Goal: Task Accomplishment & Management: Manage account settings

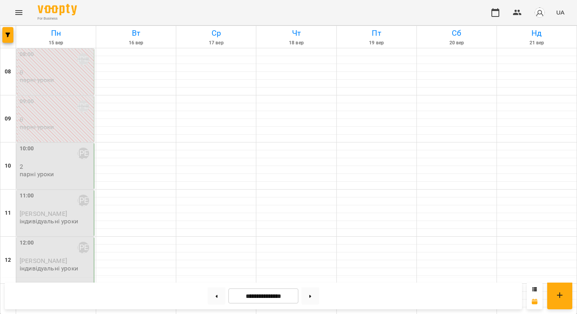
click at [62, 165] on p "2" at bounding box center [56, 166] width 73 height 7
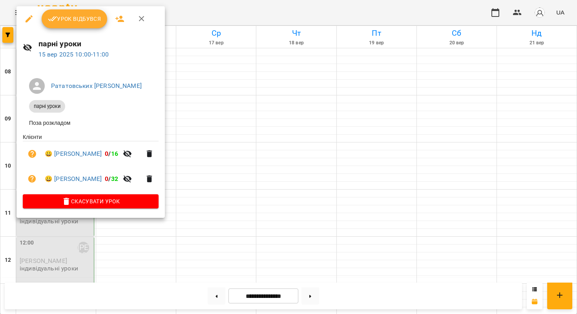
click at [62, 19] on span "Урок відбувся" at bounding box center [74, 18] width 53 height 9
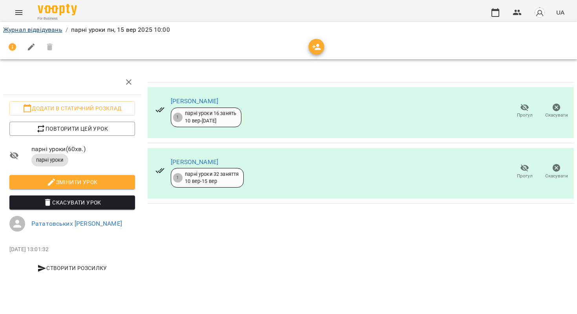
click at [43, 27] on link "Журнал відвідувань" at bounding box center [32, 29] width 59 height 7
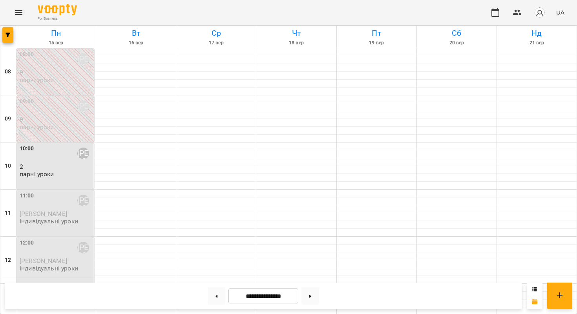
click at [63, 155] on div "10:00 Рататовських [PERSON_NAME]" at bounding box center [56, 154] width 73 height 18
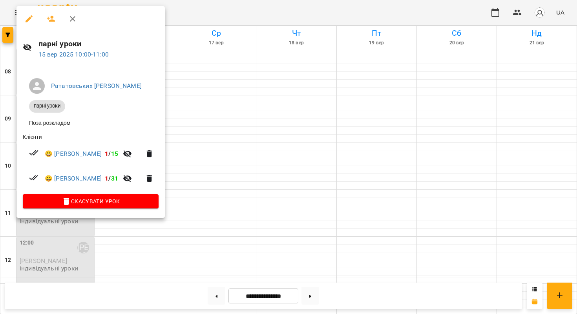
click at [212, 175] on div at bounding box center [288, 157] width 577 height 314
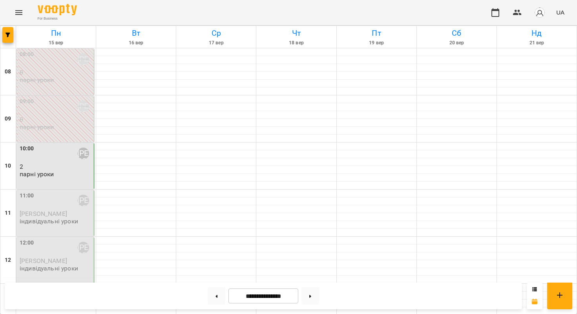
click at [63, 269] on p "індивідуальні уроки" at bounding box center [49, 268] width 59 height 7
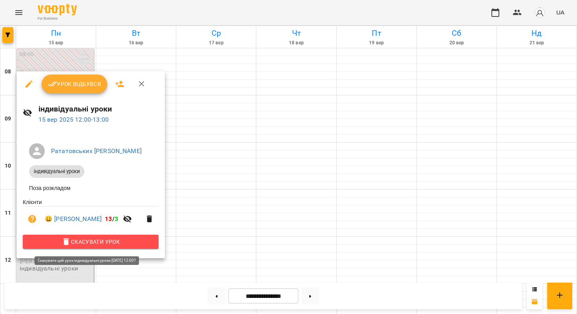
click at [79, 246] on span "Скасувати Урок" at bounding box center [90, 241] width 123 height 9
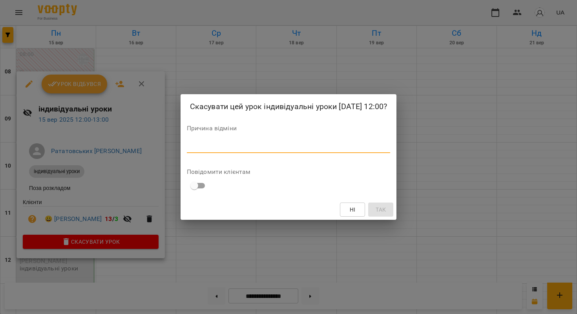
click at [205, 150] on textarea at bounding box center [289, 146] width 204 height 7
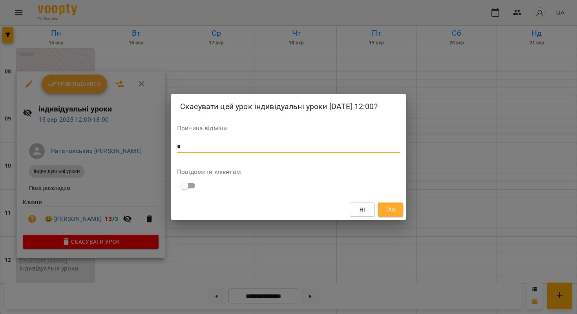
type textarea "*"
click at [388, 214] on span "Так" at bounding box center [391, 209] width 10 height 9
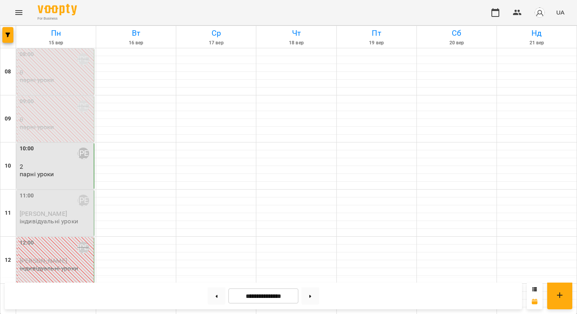
scroll to position [466, 0]
